Goal: Book appointment/travel/reservation

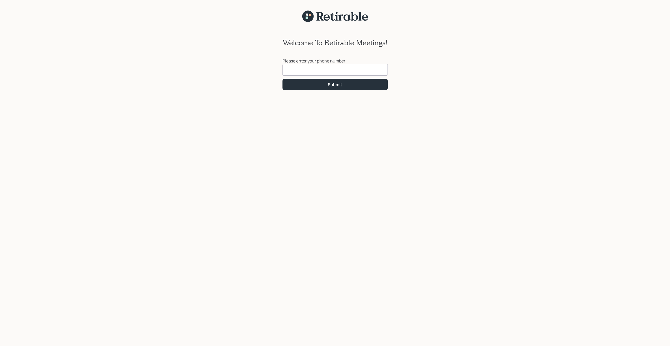
click at [308, 70] on input at bounding box center [334, 70] width 105 height 12
type input "[PHONE_NUMBER]"
click at [334, 86] on div "Submit" at bounding box center [335, 85] width 14 height 6
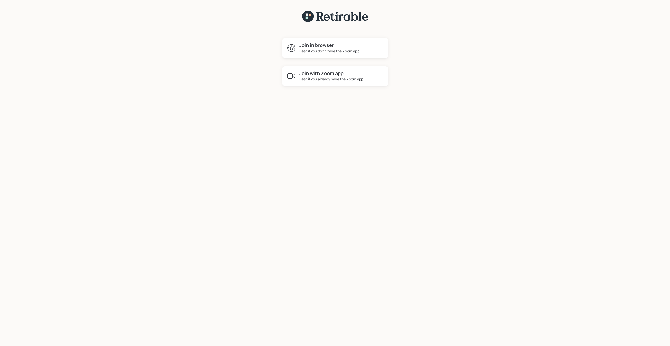
click at [332, 77] on div "Best if you already have the Zoom app" at bounding box center [331, 79] width 64 height 6
